Goal: Check status: Check status

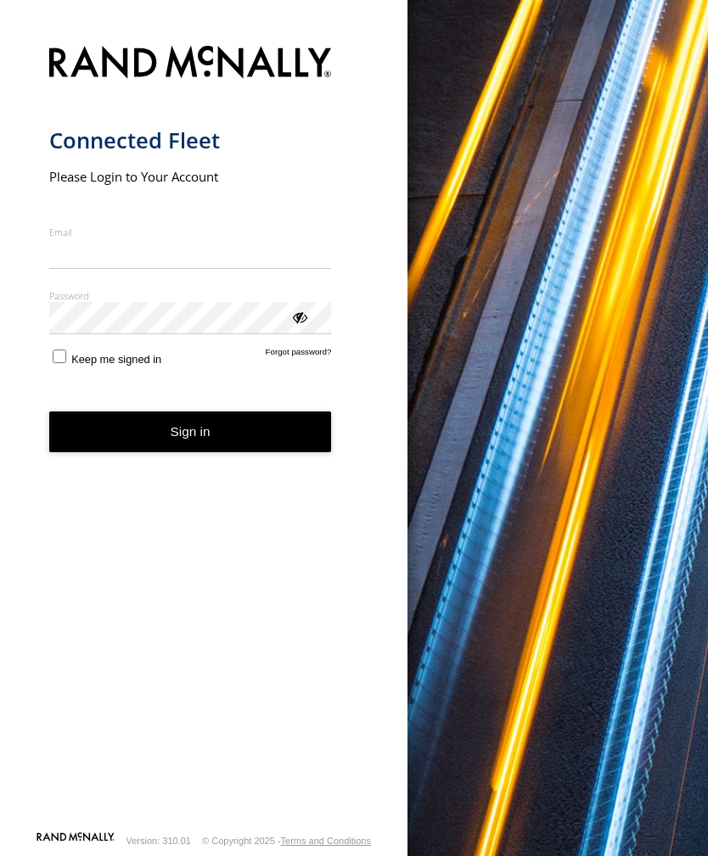
click at [129, 255] on input "Email" at bounding box center [190, 253] width 283 height 31
type input "**********"
click at [190, 439] on button "Sign in" at bounding box center [190, 433] width 283 height 42
click at [207, 443] on button "Sign in" at bounding box center [190, 433] width 283 height 42
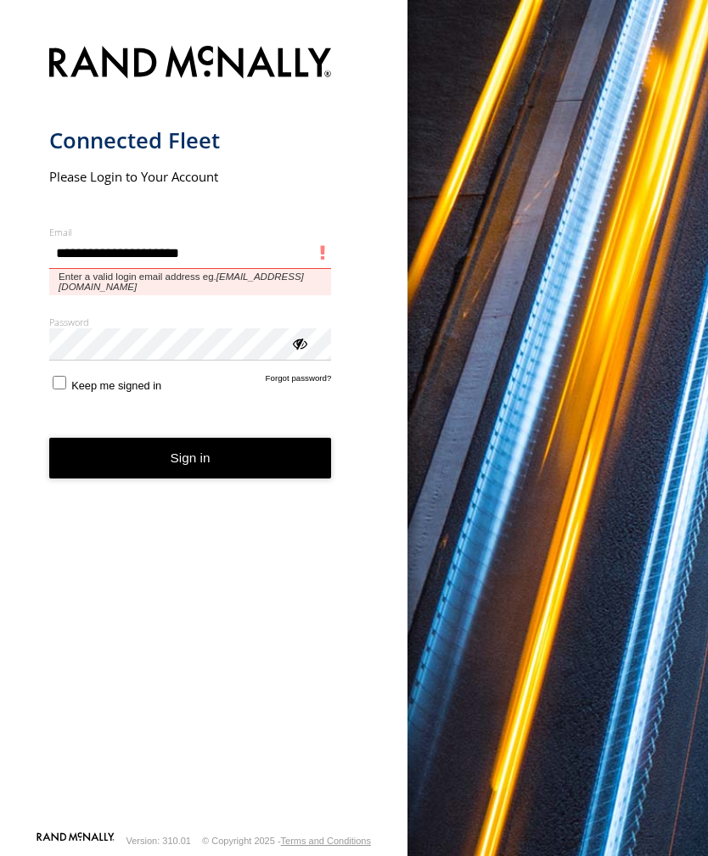
click at [193, 258] on input "**********" at bounding box center [190, 253] width 283 height 31
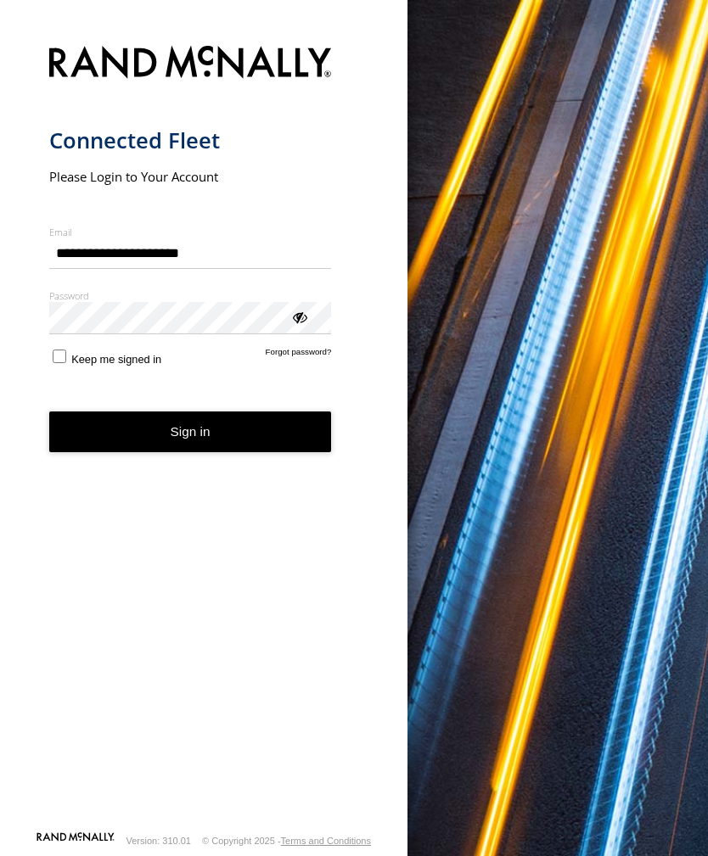
click at [215, 451] on button "Sign in" at bounding box center [190, 433] width 283 height 42
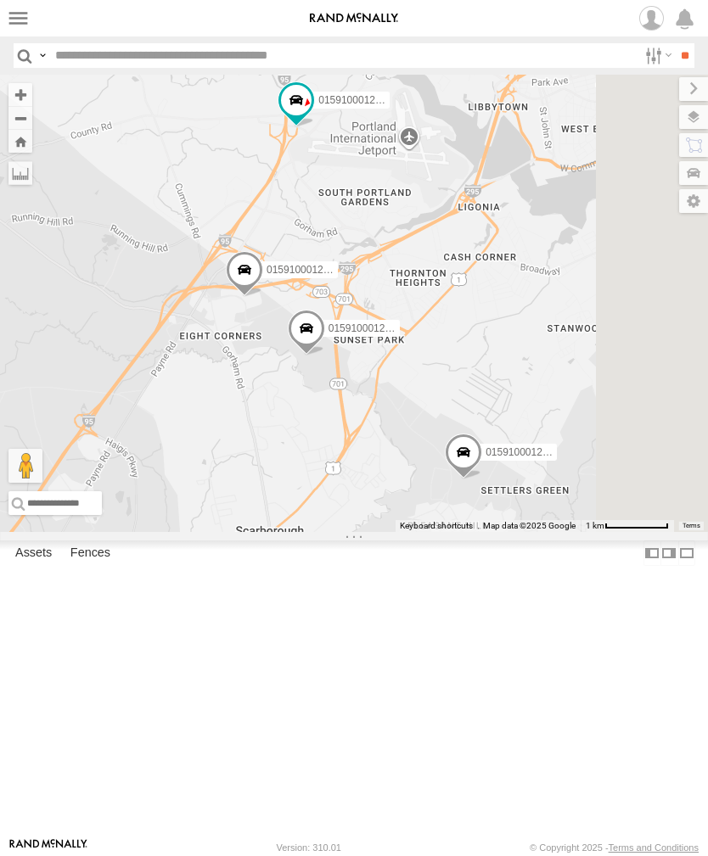
click at [24, 24] on label at bounding box center [18, 18] width 25 height 25
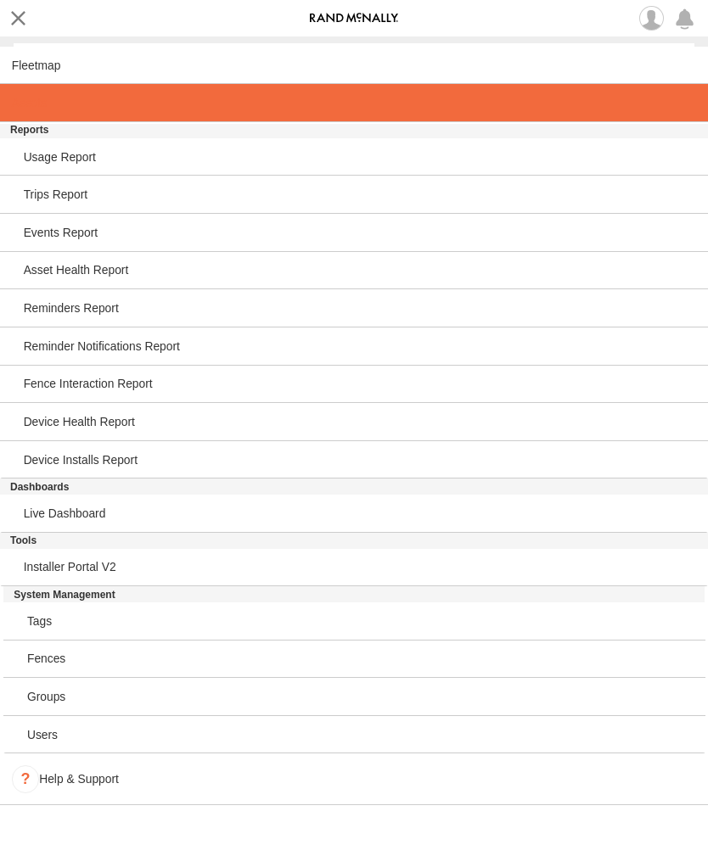
click at [46, 109] on span at bounding box center [29, 103] width 35 height 14
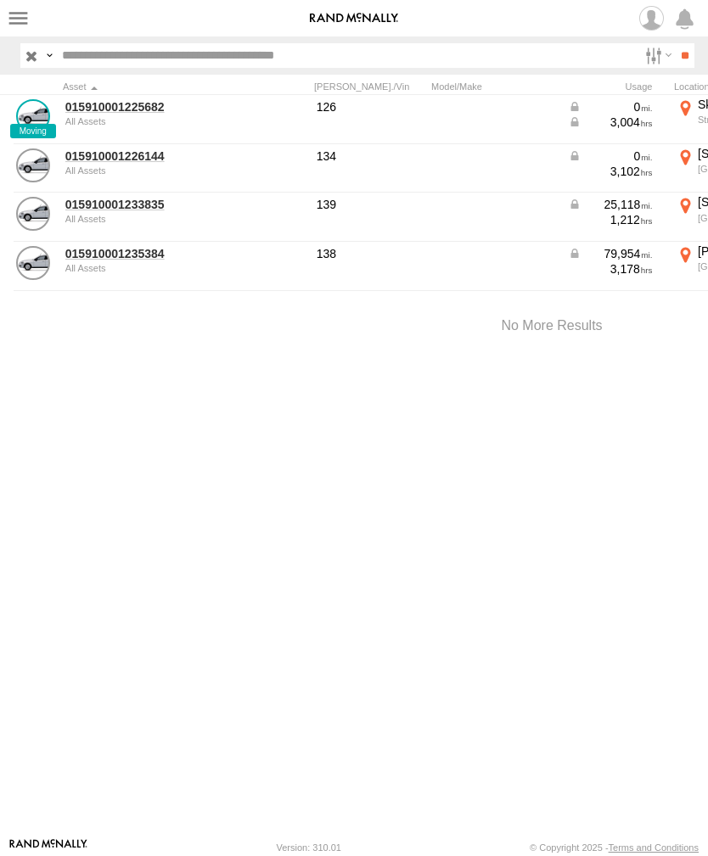
click at [122, 113] on link "015910001225682" at bounding box center [147, 106] width 165 height 15
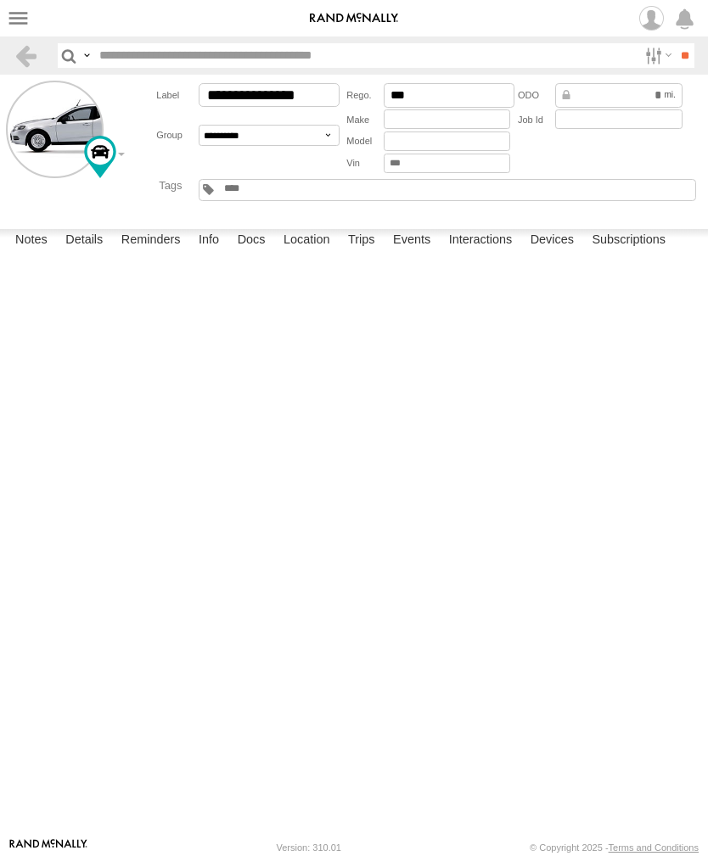
click at [414, 253] on label "Events" at bounding box center [411, 241] width 54 height 24
click at [421, 253] on label "Events" at bounding box center [411, 241] width 54 height 24
click at [423, 253] on label "Events" at bounding box center [411, 241] width 54 height 24
click at [9, 18] on label at bounding box center [18, 18] width 25 height 25
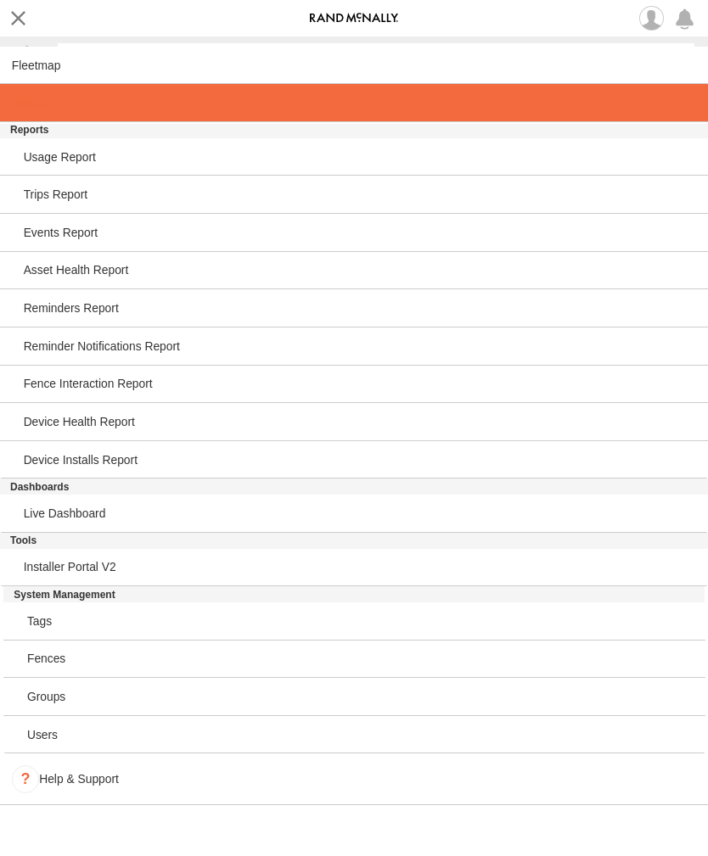
click at [20, 109] on span at bounding box center [29, 103] width 35 height 14
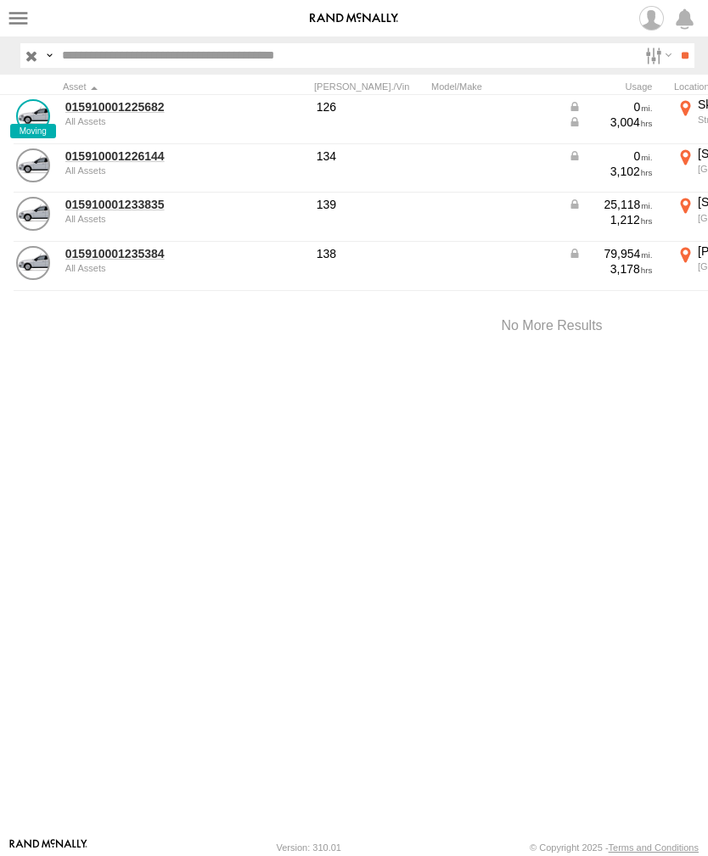
click at [120, 110] on link "015910001225682" at bounding box center [147, 106] width 165 height 15
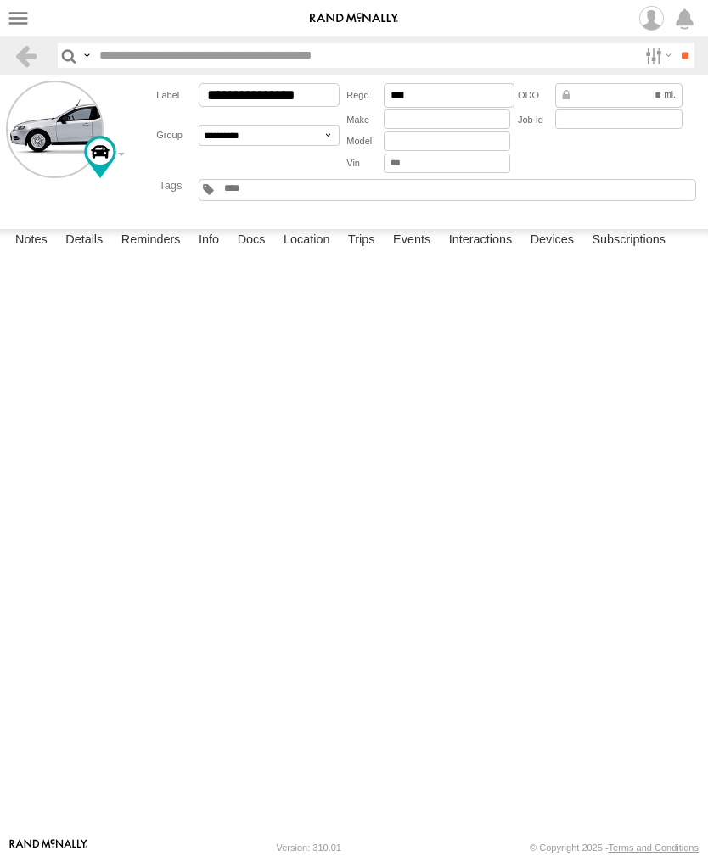
click at [417, 253] on label "Events" at bounding box center [411, 241] width 54 height 24
click at [10, 8] on label at bounding box center [18, 18] width 25 height 25
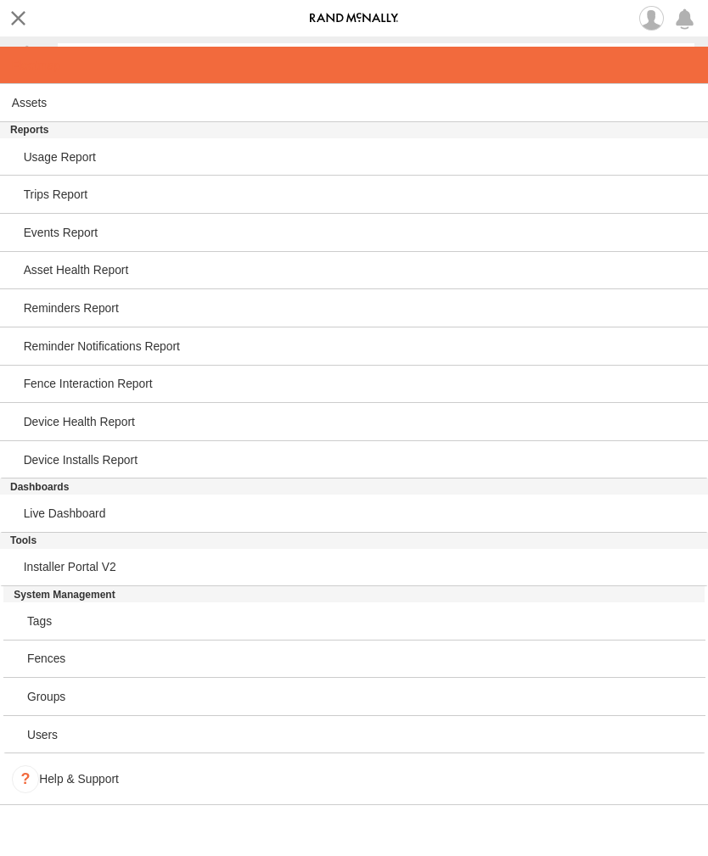
click at [25, 63] on span at bounding box center [36, 66] width 49 height 14
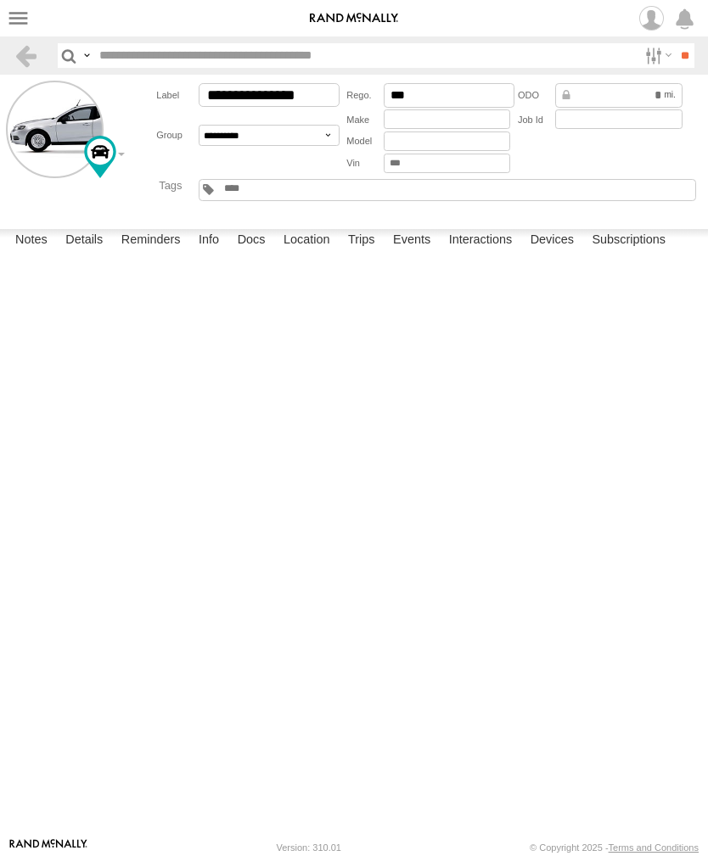
click at [23, 27] on label at bounding box center [18, 18] width 25 height 25
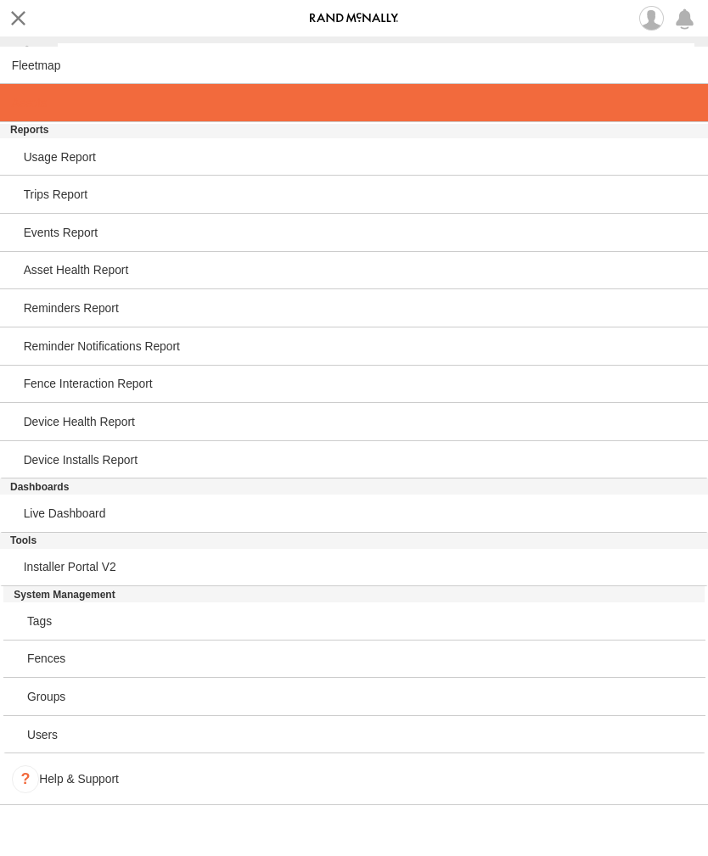
click at [33, 109] on span at bounding box center [29, 103] width 35 height 14
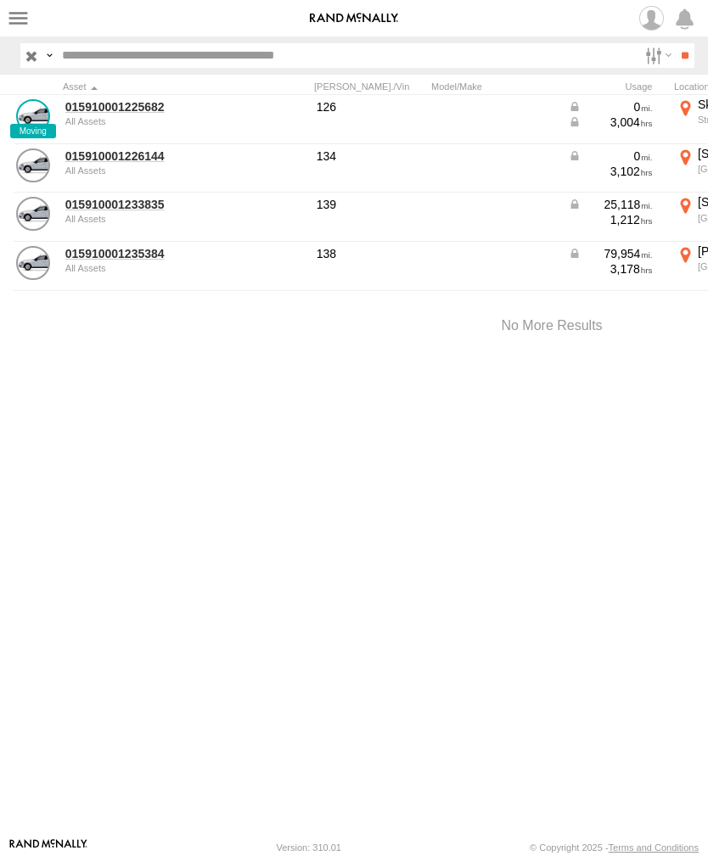
click at [103, 114] on link "015910001225682" at bounding box center [147, 106] width 165 height 15
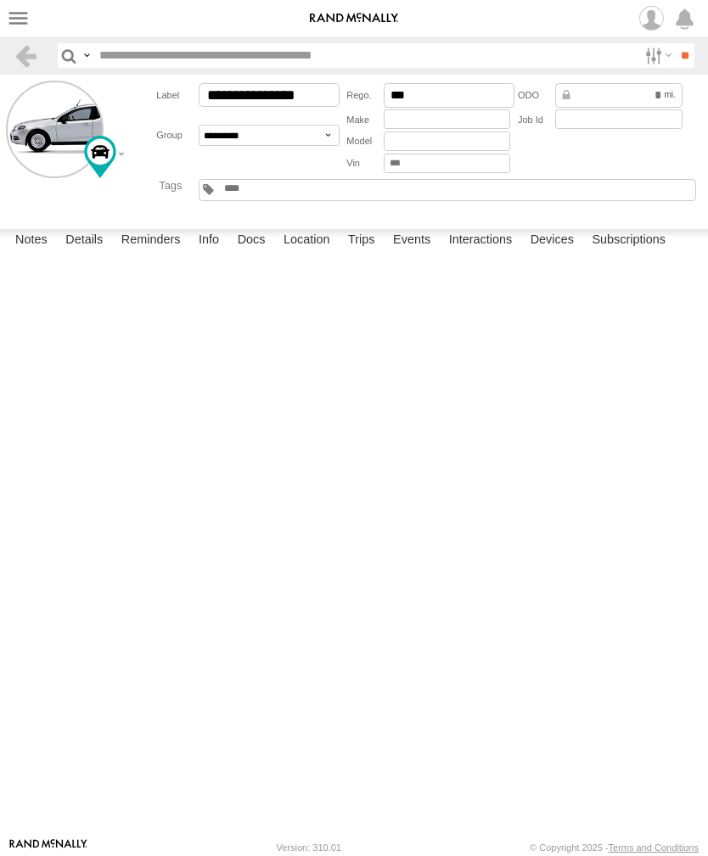
click at [412, 253] on label "Events" at bounding box center [411, 241] width 54 height 24
click at [20, 14] on label at bounding box center [18, 18] width 25 height 25
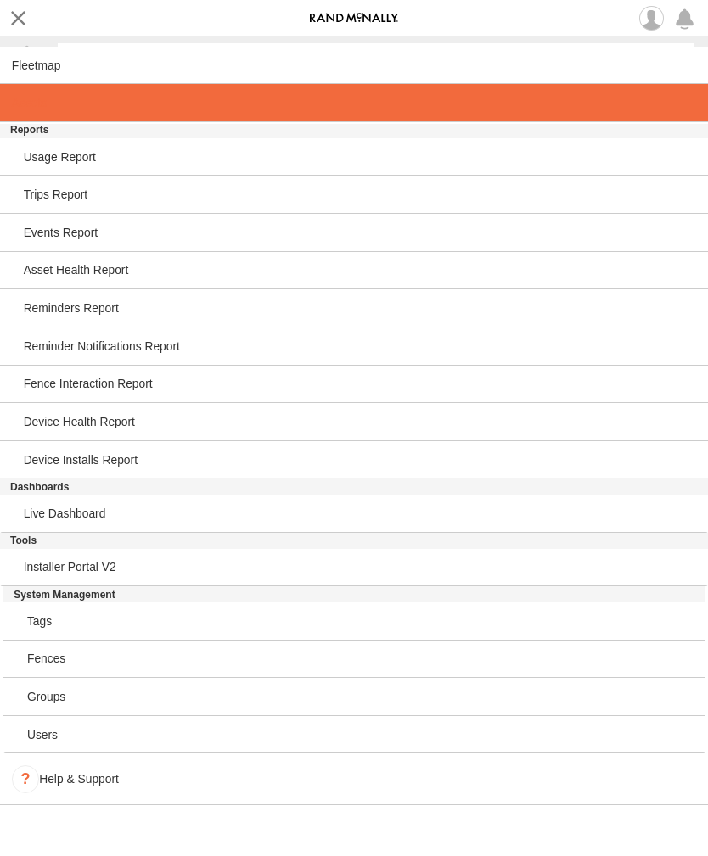
click at [35, 114] on link at bounding box center [354, 103] width 708 height 38
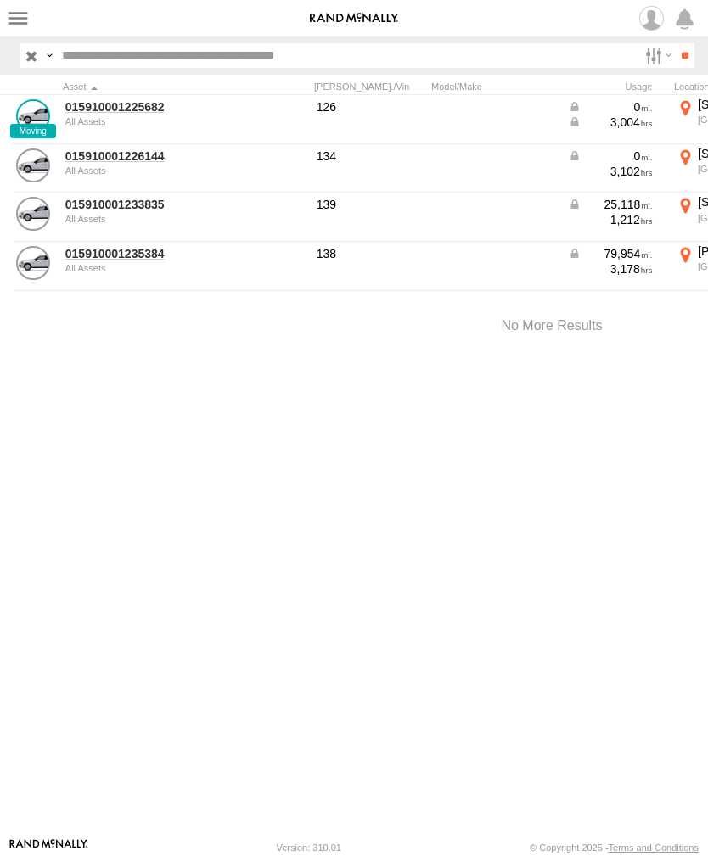
click at [132, 111] on link "015910001225682" at bounding box center [147, 106] width 165 height 15
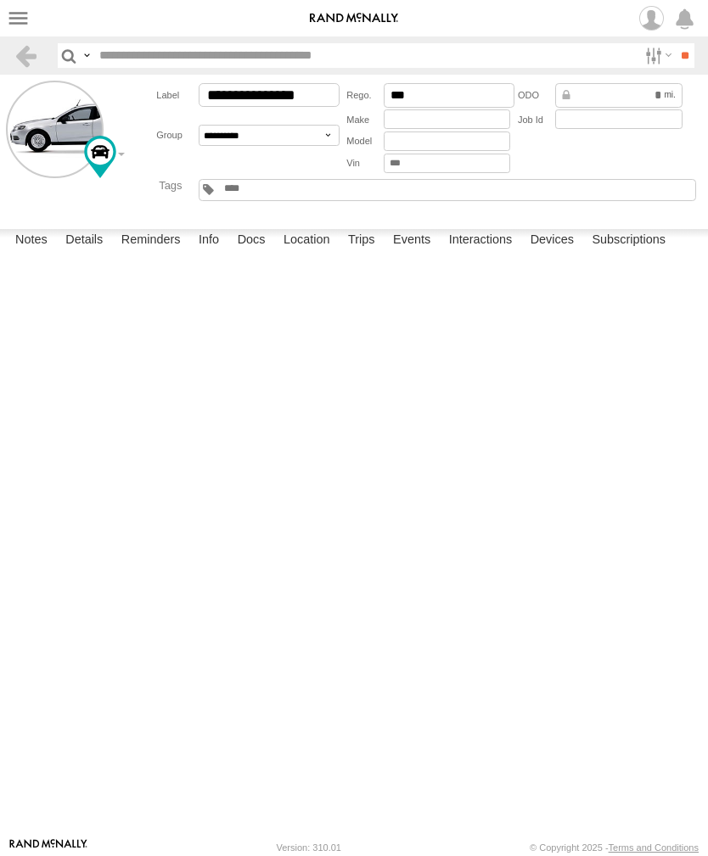
click at [418, 253] on label "Events" at bounding box center [411, 241] width 54 height 24
click at [319, 253] on label "Location" at bounding box center [307, 241] width 64 height 24
click at [412, 253] on label "Events" at bounding box center [411, 241] width 54 height 24
click at [16, 27] on label at bounding box center [18, 18] width 25 height 25
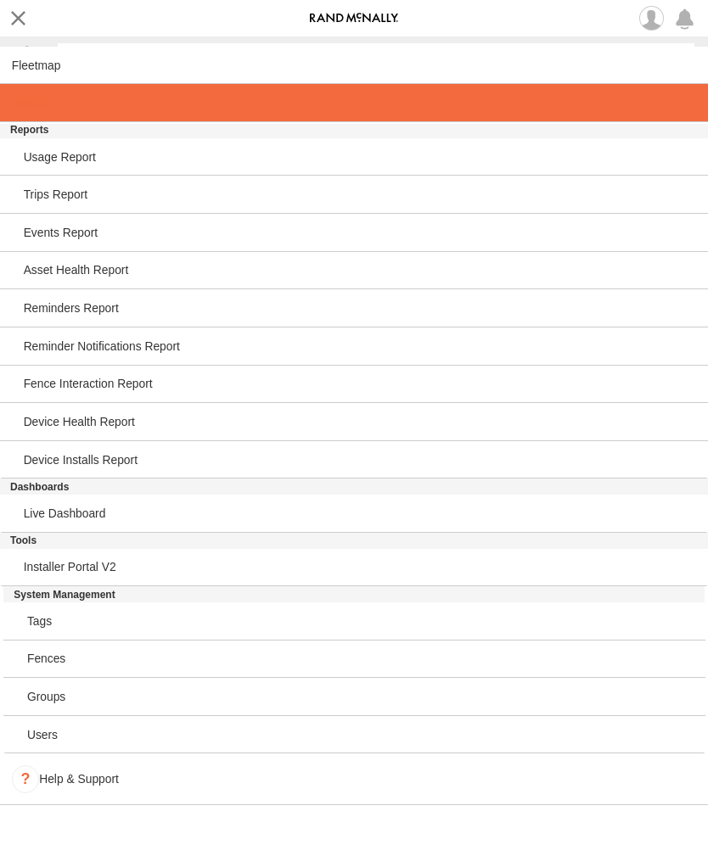
click at [25, 105] on span at bounding box center [29, 103] width 35 height 14
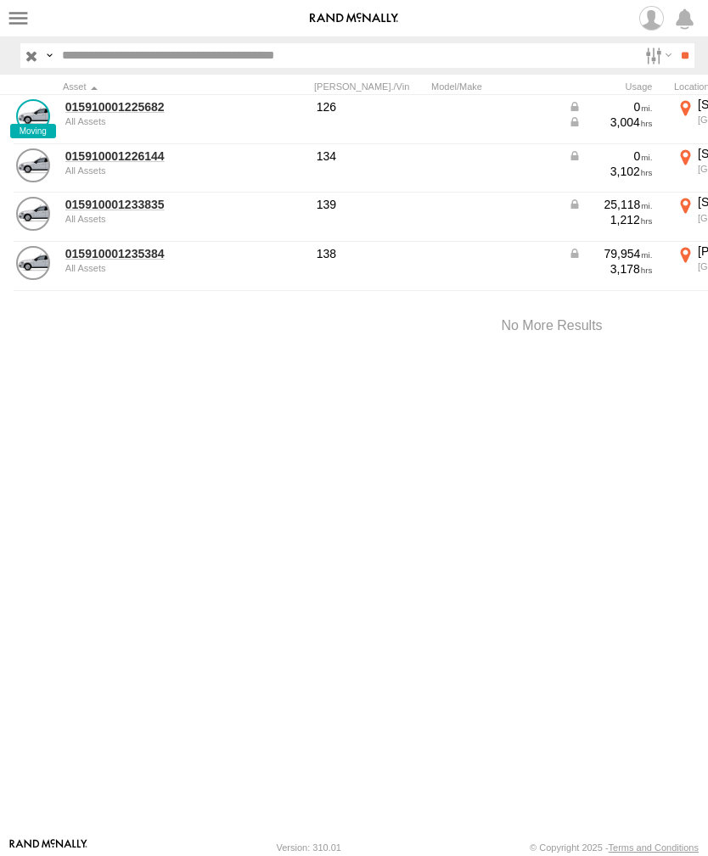
click at [104, 274] on div "015910001235384 All Assets" at bounding box center [148, 267] width 170 height 46
click at [122, 256] on link "015910001235384" at bounding box center [147, 253] width 165 height 15
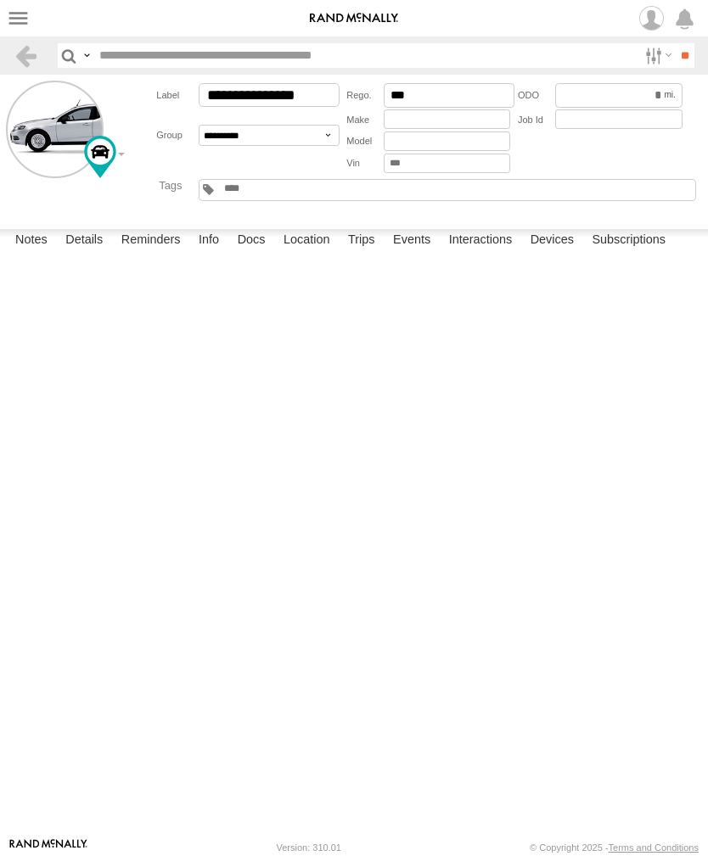
click at [427, 253] on label "Events" at bounding box center [411, 241] width 54 height 24
click at [11, 20] on label at bounding box center [18, 18] width 25 height 25
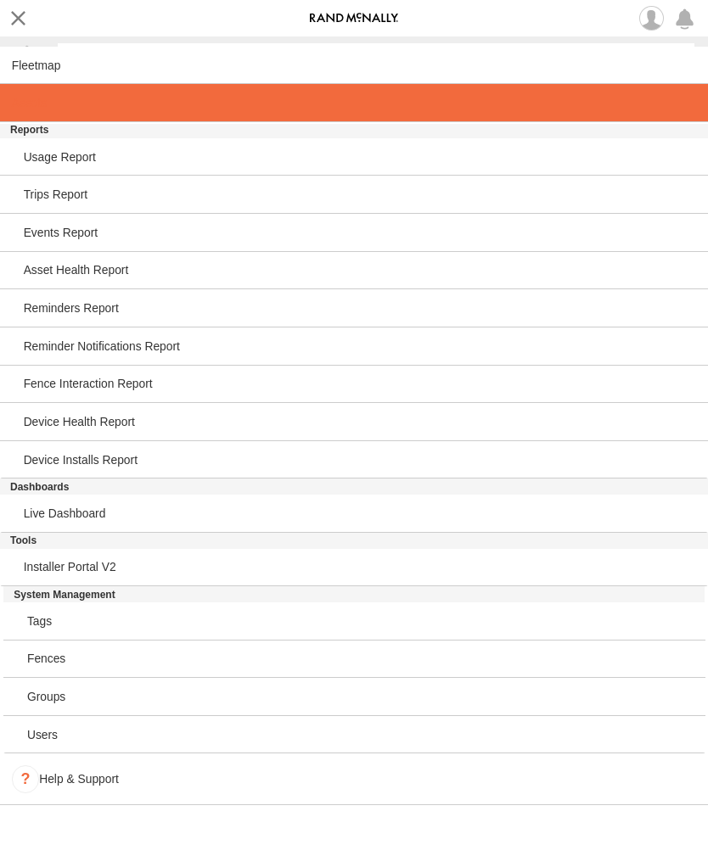
click at [25, 109] on span at bounding box center [29, 103] width 35 height 14
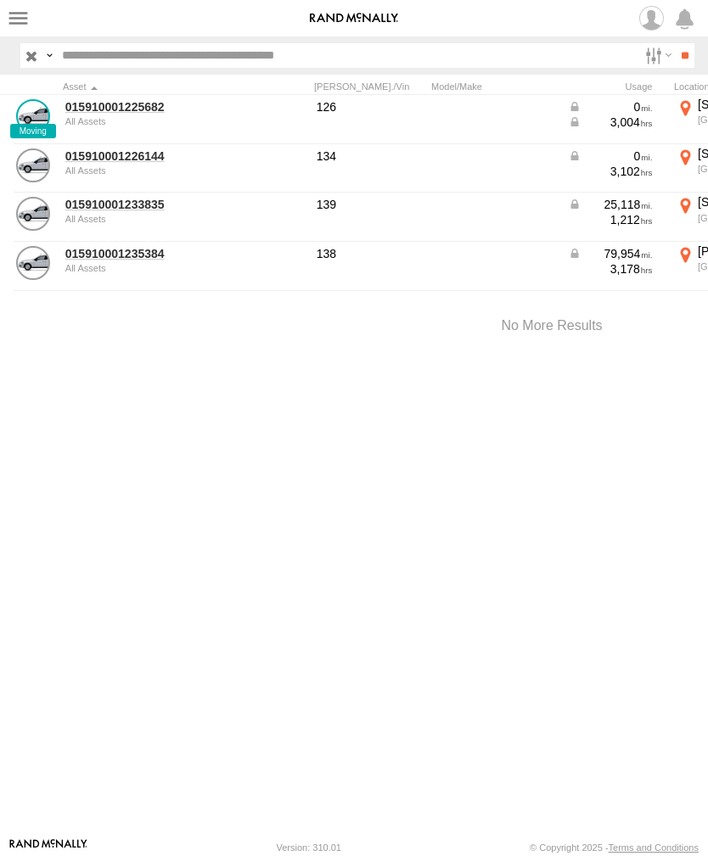
click at [101, 113] on link "015910001225682" at bounding box center [147, 106] width 165 height 15
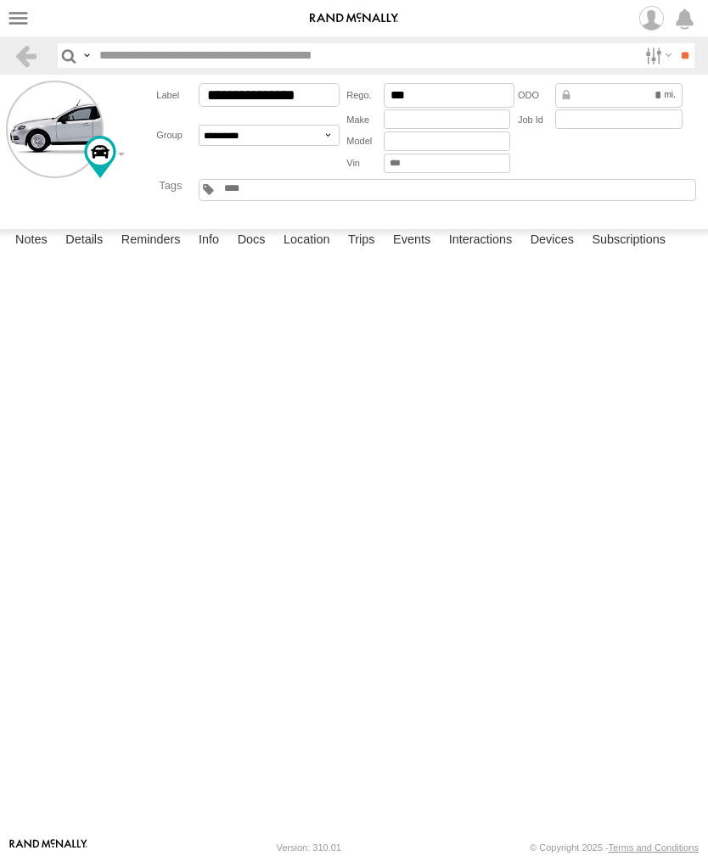
click at [415, 253] on label "Events" at bounding box center [411, 241] width 54 height 24
